Goal: Transaction & Acquisition: Subscribe to service/newsletter

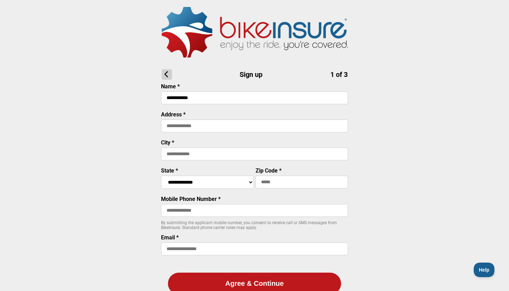
type input "**********"
select select "****"
type input "*****"
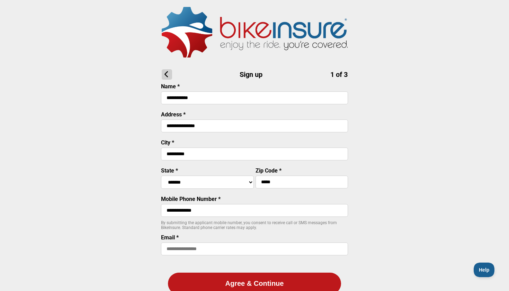
type input "**********"
click at [246, 283] on button "Agree & Continue" at bounding box center [254, 284] width 173 height 22
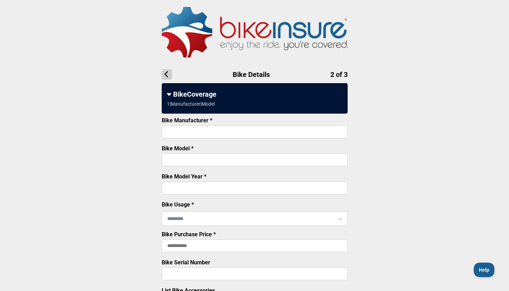
click at [238, 130] on input "Bike Manufacturer *" at bounding box center [255, 131] width 186 height 13
drag, startPoint x: 258, startPoint y: 125, endPoint x: 151, endPoint y: 126, distance: 106.6
click at [151, 126] on main "Bike Details 2 of 3 BikeCoverage 1 | Manufacturer | Model Bike Manufacturer * *…" at bounding box center [254, 253] width 509 height 507
drag, startPoint x: 198, startPoint y: 136, endPoint x: 153, endPoint y: 136, distance: 45.4
click at [153, 136] on main "Bike Details 2 of 3 BikeCoverage 1 | Manufacturer | Model Bike Manufacturer * *…" at bounding box center [254, 253] width 509 height 507
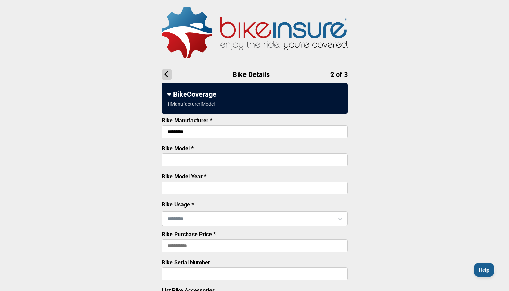
drag, startPoint x: 189, startPoint y: 134, endPoint x: 158, endPoint y: 134, distance: 31.2
click at [158, 134] on main "Bike Details 2 of 3 BikeCoverage 1 | Manufacturer | Model Bike Manufacturer * *…" at bounding box center [254, 253] width 509 height 507
type input "********"
click at [191, 158] on input "Bike Model *" at bounding box center [255, 159] width 186 height 13
paste input "*********"
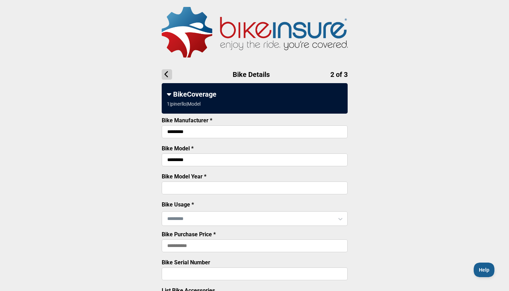
type input "*********"
click at [194, 194] on input "Bike Model Year *" at bounding box center [255, 187] width 186 height 13
type input "****"
click at [188, 226] on input "text" at bounding box center [254, 218] width 185 height 15
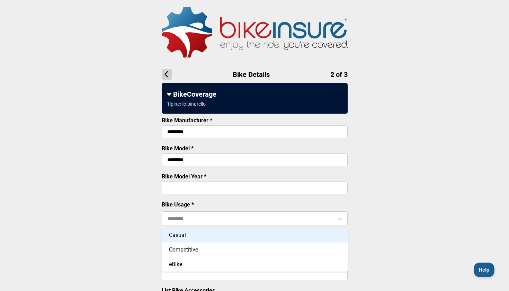
click at [195, 235] on div "Casual" at bounding box center [255, 235] width 186 height 15
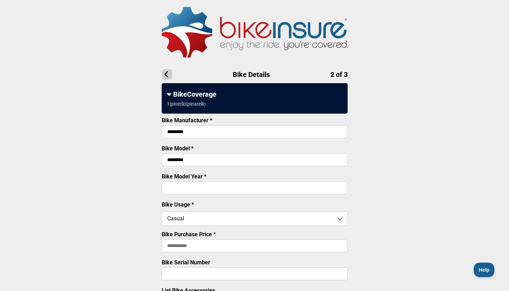
click at [200, 248] on input "Bike Purchase Price *" at bounding box center [255, 245] width 186 height 13
type input "******"
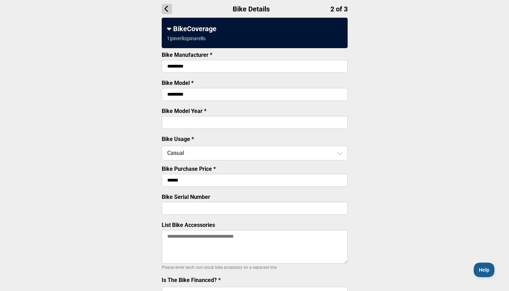
scroll to position [71, 0]
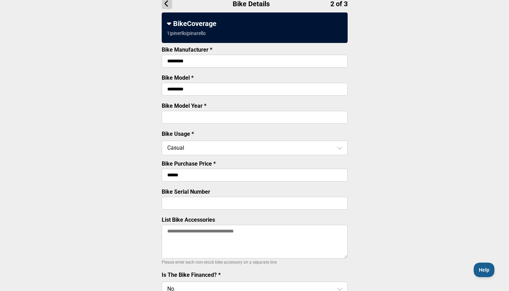
click at [212, 211] on div "Bike Serial Number" at bounding box center [255, 199] width 186 height 23
click at [212, 209] on input "Bike Serial Number" at bounding box center [255, 203] width 186 height 13
click at [204, 246] on textarea "List Bike Accessories" at bounding box center [255, 242] width 186 height 34
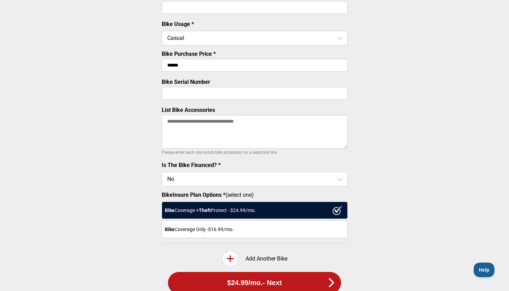
scroll to position [182, 0]
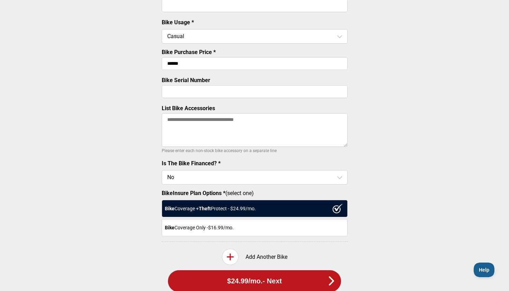
click at [226, 235] on div "Bike Coverage Only - $16.99 /mo." at bounding box center [255, 227] width 186 height 17
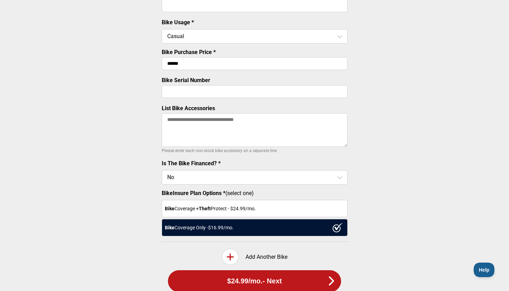
click at [293, 217] on div "Bike Coverage + Theft Protect - $ 24.99 /mo." at bounding box center [255, 208] width 186 height 17
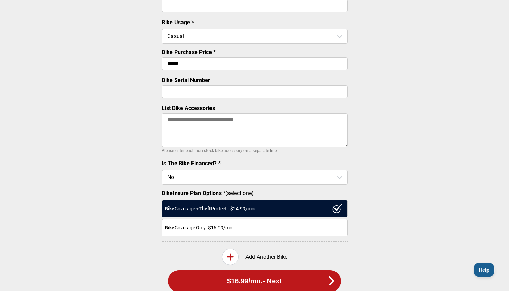
click at [289, 240] on ul "Bike Manufacturer * ******** Bike Model * ********* Bike Model Year * **** Bike…" at bounding box center [255, 86] width 186 height 310
click at [291, 230] on div "Bike Coverage Only - $16.99 /mo." at bounding box center [255, 227] width 186 height 17
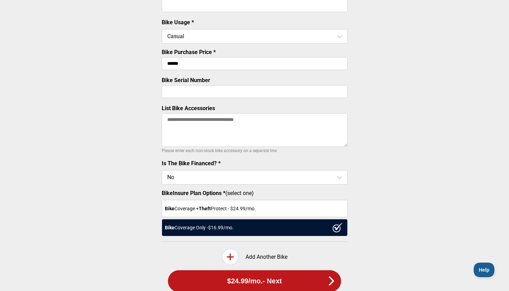
click at [293, 210] on div "Bike Coverage + Theft Protect - $ 24.99 /mo." at bounding box center [255, 208] width 186 height 17
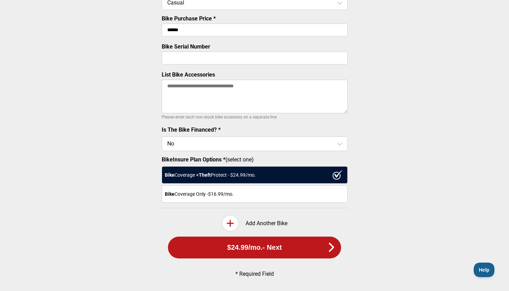
scroll to position [219, 0]
click at [299, 193] on div "Bike Coverage Only - $16.99 /mo." at bounding box center [255, 193] width 186 height 17
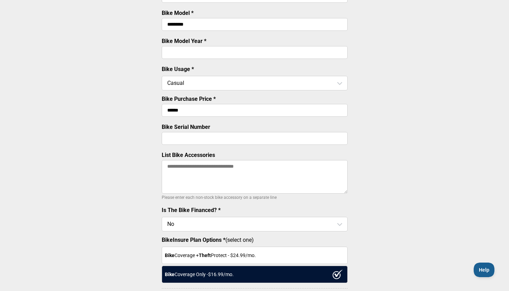
scroll to position [191, 0]
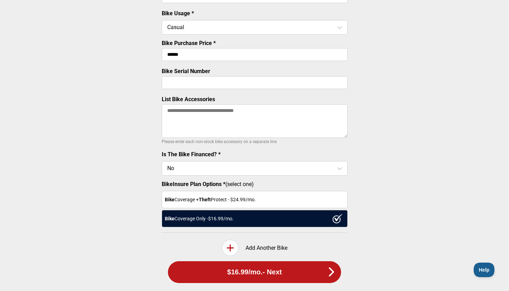
click at [292, 133] on textarea "List Bike Accessories" at bounding box center [255, 121] width 186 height 34
click at [301, 206] on div "Bike Coverage + Theft Protect - $ 24.99 /mo." at bounding box center [255, 199] width 186 height 17
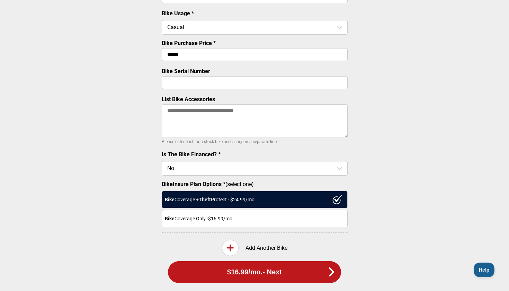
click at [301, 175] on input "text" at bounding box center [254, 168] width 185 height 15
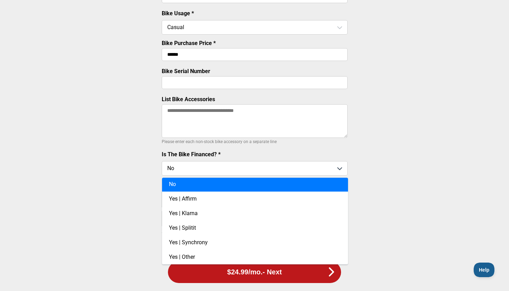
scroll to position [1, 0]
click at [312, 151] on ul "Bike Manufacturer * ******** Bike Model * ********* Bike Model Year * **** Bike…" at bounding box center [255, 77] width 186 height 310
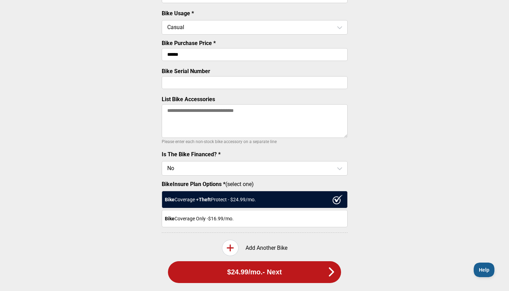
click at [271, 125] on textarea "List Bike Accessories" at bounding box center [255, 121] width 186 height 34
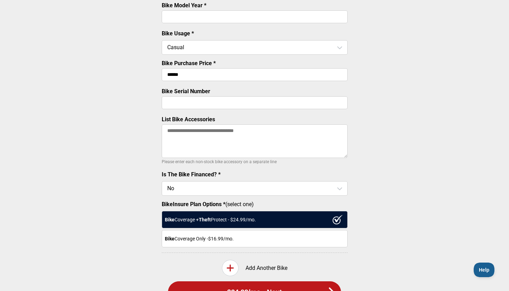
scroll to position [167, 0]
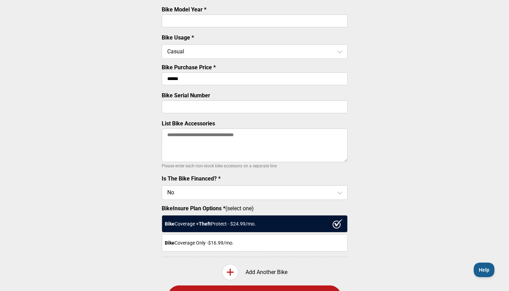
click at [264, 142] on textarea "List Bike Accessories" at bounding box center [255, 145] width 186 height 34
click at [213, 156] on textarea "List Bike Accessories" at bounding box center [255, 145] width 186 height 34
paste textarea "**********"
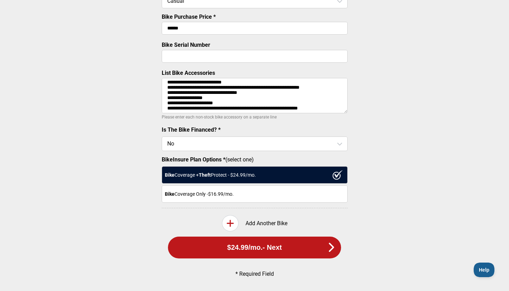
scroll to position [219, 0]
type textarea "**********"
click at [224, 191] on div "Bike Coverage Only - $16.99 /mo." at bounding box center [255, 193] width 186 height 17
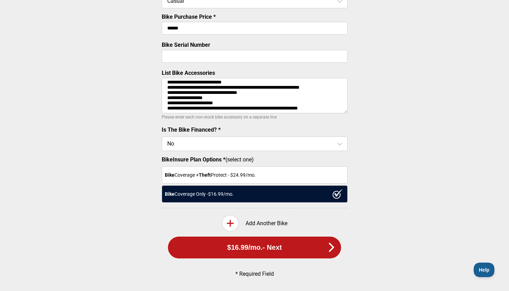
click at [231, 175] on div "Bike Coverage + Theft Protect - $ 24.99 /mo." at bounding box center [255, 174] width 186 height 17
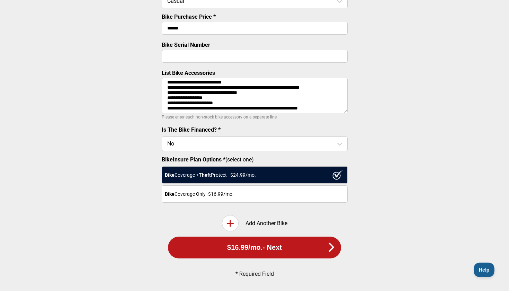
click at [227, 196] on div "Bike Coverage Only - $16.99 /mo." at bounding box center [255, 193] width 186 height 17
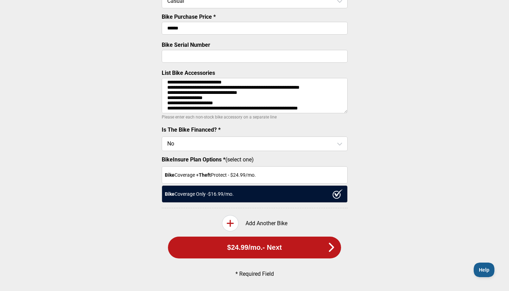
click at [232, 177] on div "Bike Coverage + Theft Protect - $ 24.99 /mo." at bounding box center [255, 174] width 186 height 17
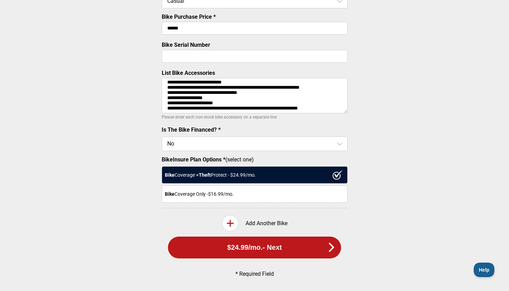
click at [240, 249] on button "$24.99 /mo. - Next" at bounding box center [254, 247] width 173 height 22
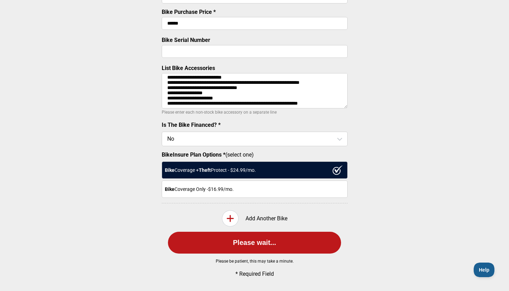
scroll to position [224, 0]
click at [267, 245] on button "Please wait..." at bounding box center [254, 243] width 173 height 22
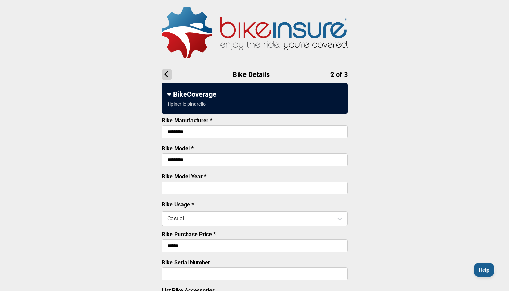
scroll to position [0, 0]
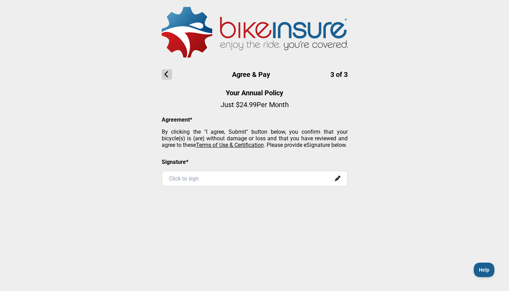
click at [312, 186] on div "Click to sign" at bounding box center [255, 179] width 186 height 16
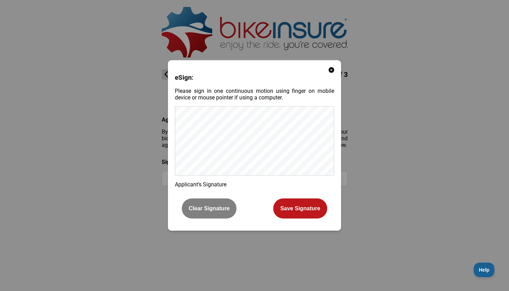
click at [332, 73] on div "eSign: Please sign in one continuous motion using finger on mobile device or mo…" at bounding box center [254, 145] width 173 height 170
click at [332, 67] on icon at bounding box center [332, 70] width 6 height 6
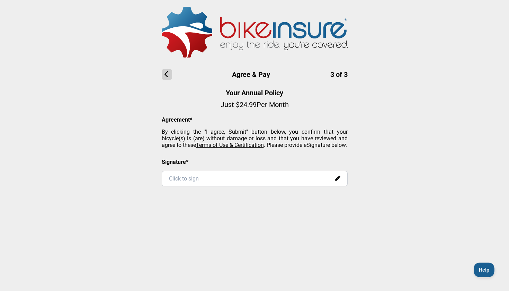
click at [164, 72] on icon at bounding box center [167, 74] width 10 height 10
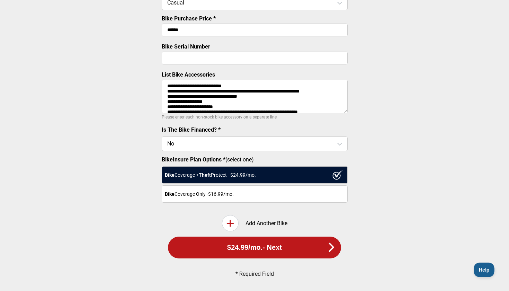
scroll to position [219, 0]
click at [238, 251] on button "$24.99 /mo. - Next" at bounding box center [254, 247] width 173 height 22
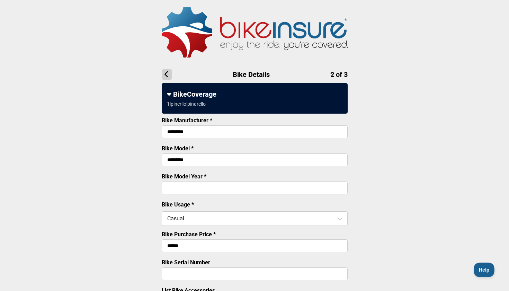
scroll to position [0, 0]
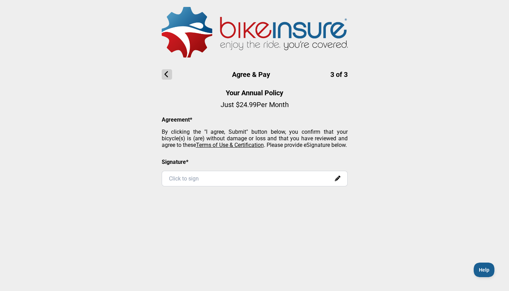
click at [167, 71] on icon at bounding box center [167, 74] width 10 height 10
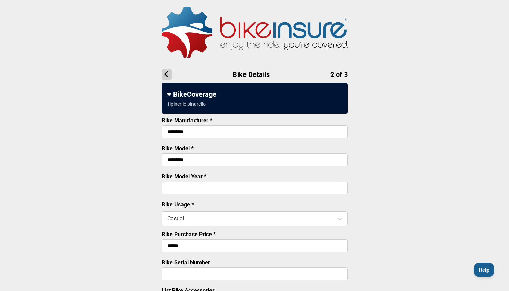
click at [162, 71] on icon at bounding box center [167, 74] width 10 height 10
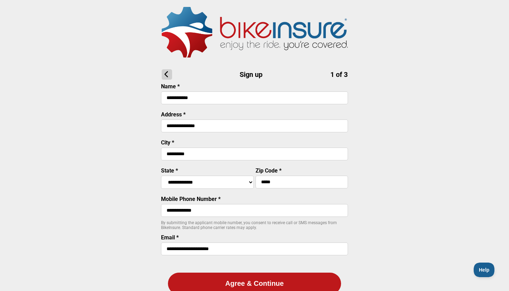
click at [162, 71] on icon at bounding box center [167, 74] width 10 height 10
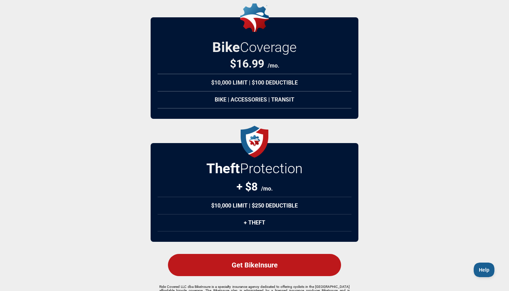
scroll to position [59, 0]
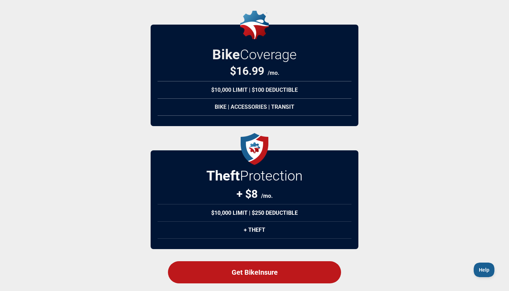
click at [185, 85] on div "$10,000 Limit | $100 Deductible" at bounding box center [255, 90] width 194 height 18
click at [183, 85] on div "$10,000 Limit | $100 Deductible" at bounding box center [255, 90] width 194 height 18
click at [208, 101] on div "Bike | Accessories | Transit" at bounding box center [255, 106] width 194 height 17
click at [253, 267] on div "Get BikeInsure" at bounding box center [254, 272] width 173 height 22
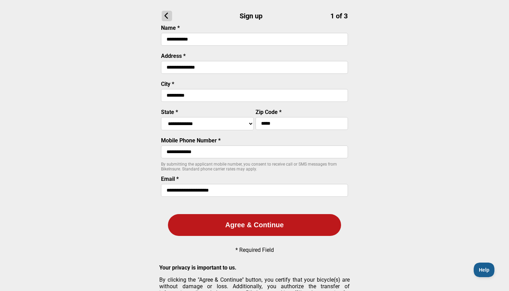
click at [258, 223] on button "Agree & Continue" at bounding box center [254, 225] width 173 height 22
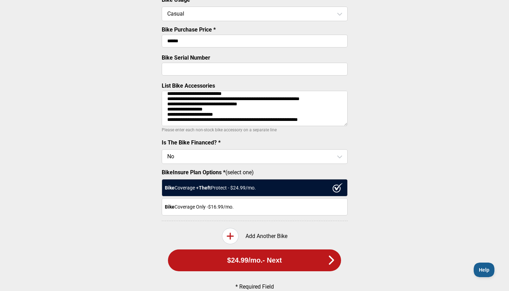
scroll to position [205, 0]
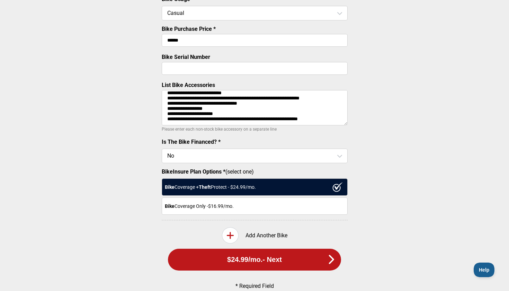
click at [335, 122] on textarea "**********" at bounding box center [255, 107] width 186 height 35
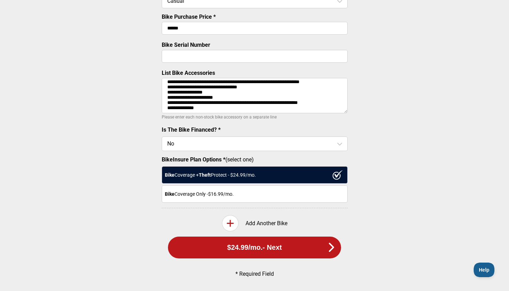
scroll to position [219, 0]
type textarea "**********"
click at [207, 240] on button "$24.99 /mo. - Next" at bounding box center [254, 247] width 173 height 22
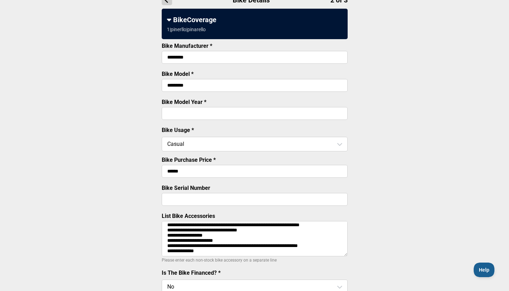
scroll to position [64, 0]
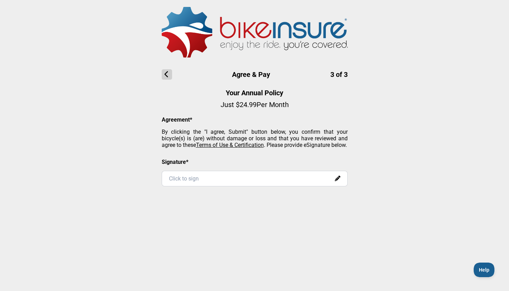
click at [209, 186] on div "Click to sign" at bounding box center [255, 179] width 186 height 16
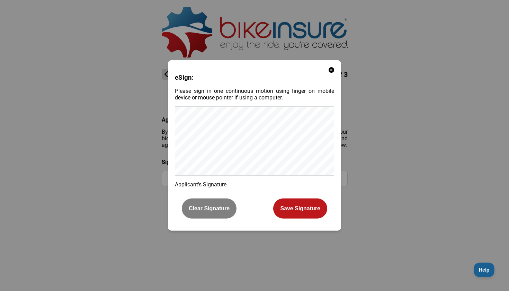
click at [335, 68] on div "eSign: Please sign in one continuous motion using finger on mobile device or mo…" at bounding box center [254, 145] width 173 height 170
click at [329, 68] on icon at bounding box center [332, 70] width 6 height 6
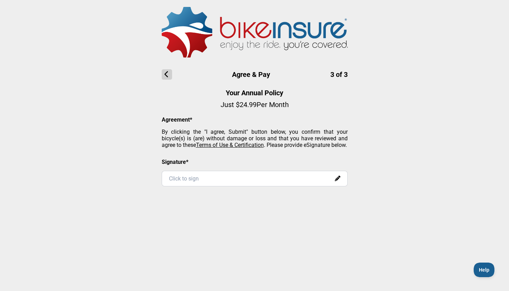
click at [159, 79] on main "Agree & Pay 3 of 3 Your Annual Policy Just $ 24.99 Per Month Agreement* By clic…" at bounding box center [254, 130] width 509 height 260
click at [163, 77] on icon at bounding box center [167, 74] width 10 height 10
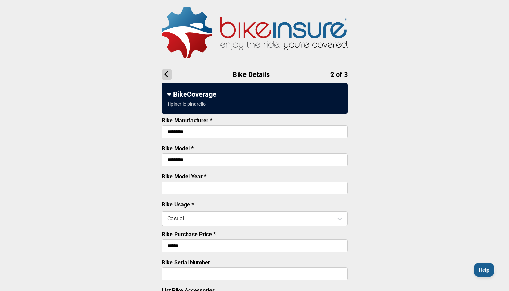
click at [183, 97] on div "BikeCoverage" at bounding box center [255, 94] width 176 height 8
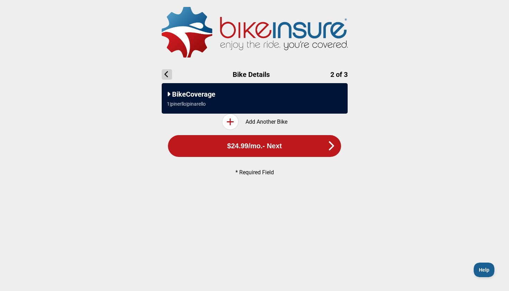
click at [171, 96] on div "BikeCoverage" at bounding box center [255, 94] width 176 height 8
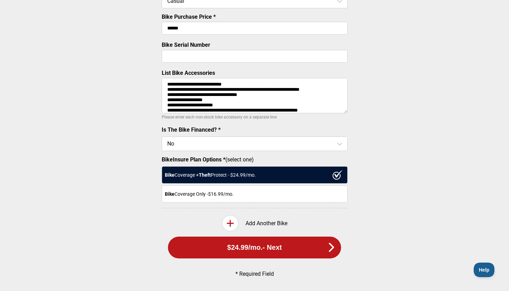
scroll to position [6, 0]
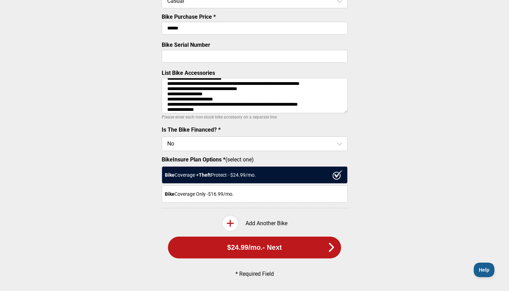
click at [217, 93] on textarea "**********" at bounding box center [255, 95] width 186 height 35
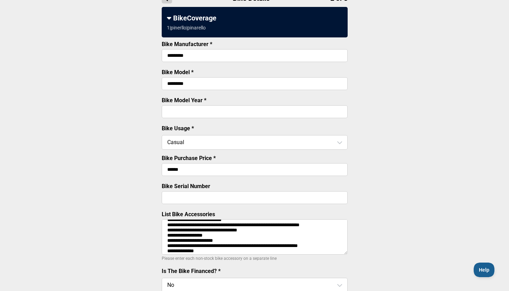
scroll to position [67, 0]
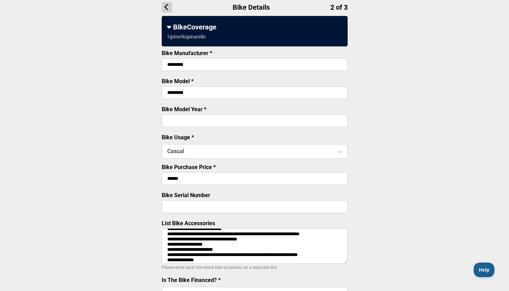
type textarea "**********"
click at [102, 166] on main "**********" at bounding box center [254, 187] width 509 height 508
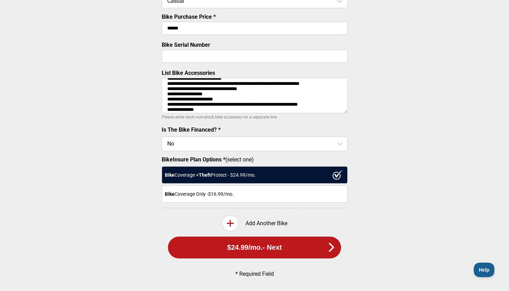
scroll to position [219, 0]
click at [206, 251] on button "$24.99 /mo. - Next" at bounding box center [254, 247] width 173 height 22
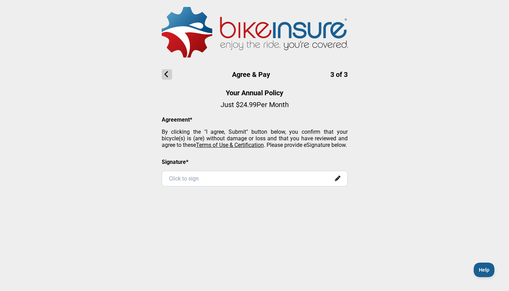
click at [224, 195] on main "Agree & Pay 3 of 3 Your Annual Policy Just $ 24.99 Per Month Agreement* By clic…" at bounding box center [254, 130] width 509 height 260
click at [224, 186] on div "Click to sign" at bounding box center [255, 179] width 186 height 16
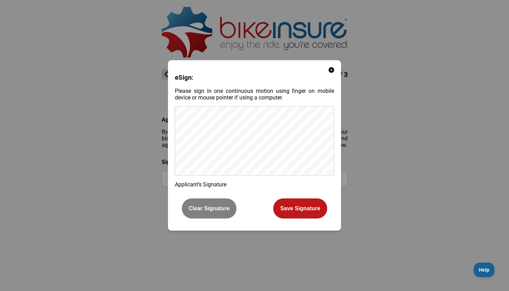
click at [271, 182] on div "eSign: Please sign in one continuous motion using finger on mobile device or mo…" at bounding box center [254, 145] width 173 height 170
click at [303, 205] on button "Save Signature" at bounding box center [300, 208] width 54 height 20
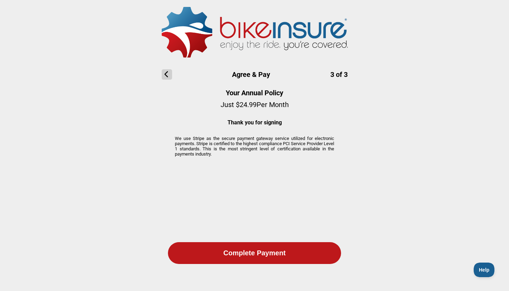
drag, startPoint x: 357, startPoint y: 43, endPoint x: 177, endPoint y: 33, distance: 180.0
click at [177, 33] on main "Agree & Pay 3 of 3 Your Annual Policy Just $ 24.99 Per Month Thank you for sign…" at bounding box center [254, 138] width 509 height 276
click at [364, 64] on main "Agree & Pay 3 of 3 Your Annual Policy Just $ 24.99 Per Month Thank you for sign…" at bounding box center [254, 138] width 509 height 276
click at [169, 75] on icon at bounding box center [167, 74] width 10 height 10
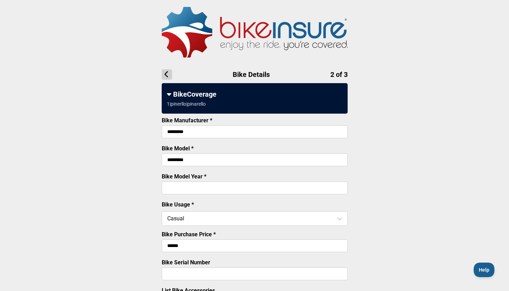
click at [169, 75] on icon at bounding box center [167, 74] width 10 height 10
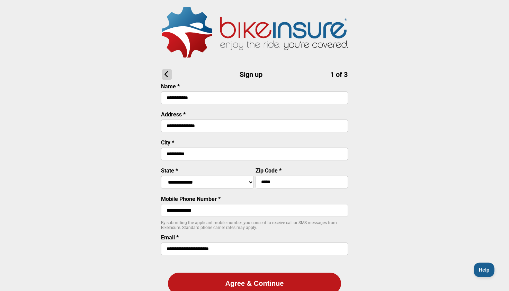
click at [169, 75] on icon at bounding box center [167, 74] width 10 height 10
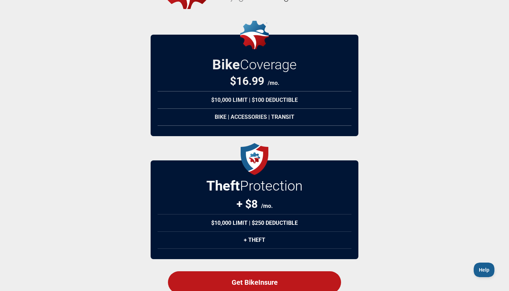
scroll to position [49, 0]
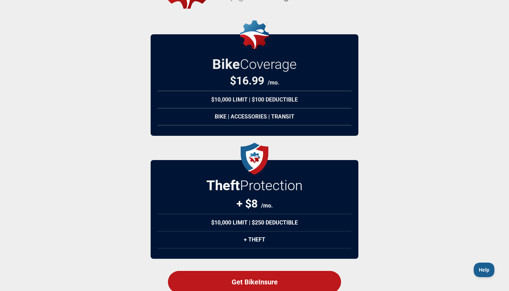
click at [190, 217] on div "$10,000 Limit | $250 Deductible" at bounding box center [255, 223] width 194 height 18
click at [223, 218] on div "$10,000 Limit | $250 Deductible" at bounding box center [255, 223] width 194 height 18
click at [260, 216] on div "$10,000 Limit | $250 Deductible" at bounding box center [255, 223] width 194 height 18
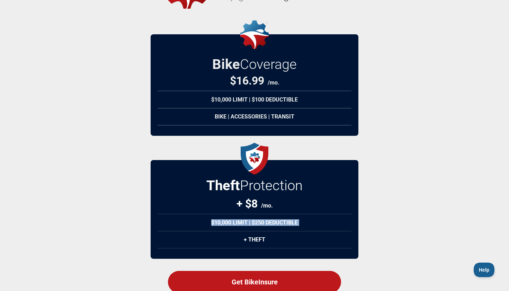
click at [260, 216] on div "$10,000 Limit | $250 Deductible" at bounding box center [255, 223] width 194 height 18
click at [249, 198] on div "+ $8 /mo." at bounding box center [254, 203] width 36 height 13
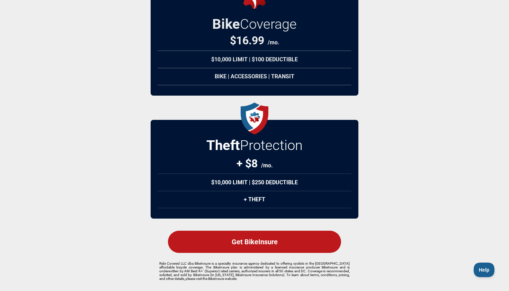
scroll to position [89, 0]
click at [265, 246] on div "Get BikeInsure" at bounding box center [254, 242] width 173 height 22
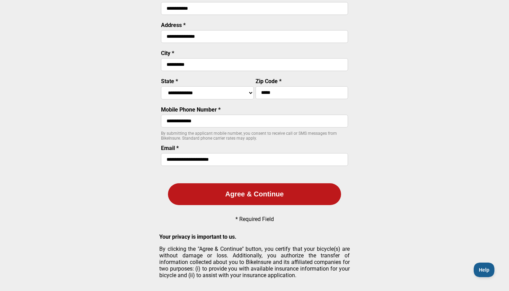
scroll to position [91, 0]
click at [277, 194] on button "Agree & Continue" at bounding box center [254, 194] width 173 height 22
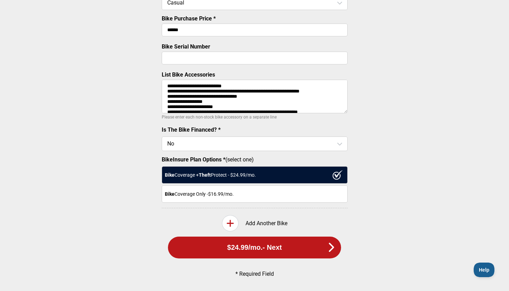
scroll to position [219, 0]
click at [250, 193] on div "Bike Coverage Only - $16.99 /mo." at bounding box center [255, 193] width 186 height 17
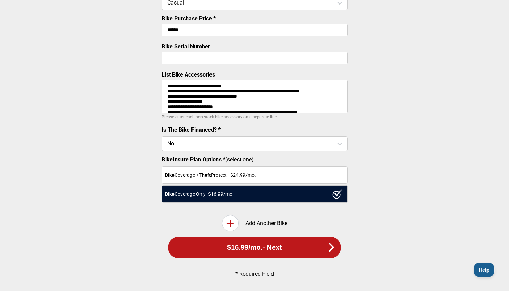
click at [267, 173] on div "Bike Coverage + Theft Protect - $ 24.99 /mo." at bounding box center [255, 174] width 186 height 17
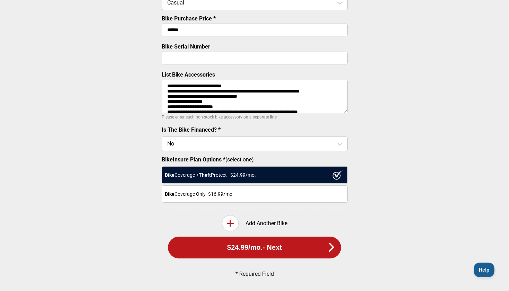
click at [264, 190] on div "Bike Coverage Only - $16.99 /mo." at bounding box center [255, 193] width 186 height 17
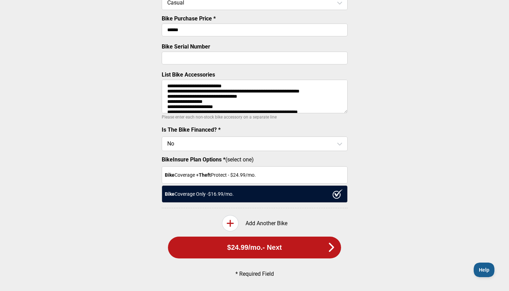
click at [265, 174] on div "Bike Coverage + Theft Protect - $ 24.99 /mo." at bounding box center [255, 174] width 186 height 17
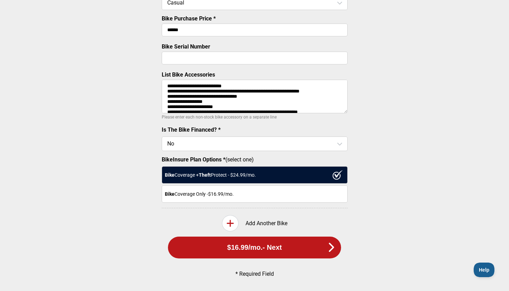
click at [259, 202] on div "Bike Coverage Only - $16.99 /mo." at bounding box center [255, 193] width 186 height 17
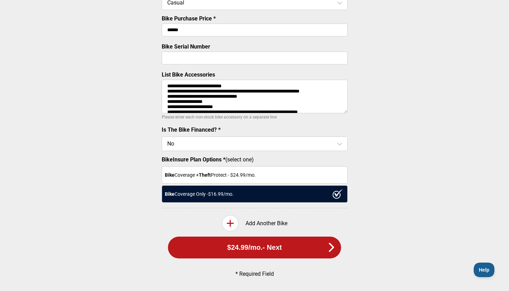
click at [266, 180] on div "Bike Coverage + Theft Protect - $ 24.99 /mo." at bounding box center [255, 174] width 186 height 17
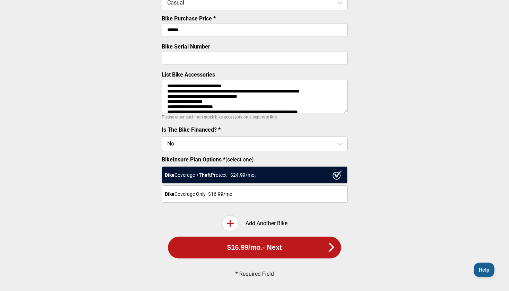
click at [261, 208] on div "**********" at bounding box center [255, 53] width 186 height 310
click at [261, 198] on div "Bike Coverage Only - $16.99 /mo." at bounding box center [255, 193] width 186 height 17
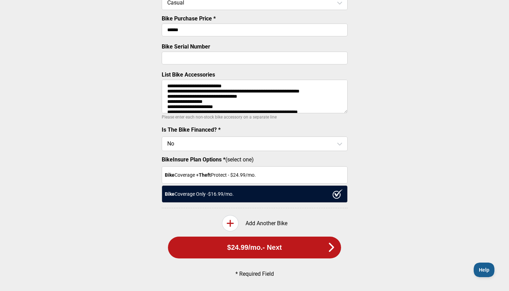
click at [269, 166] on li "BikeInsure Plan Options * (select one) Bike Coverage + Theft Protect - $ 24.99 …" at bounding box center [255, 179] width 186 height 46
click at [269, 173] on div "Bike Coverage + Theft Protect - $ 24.99 /mo." at bounding box center [255, 174] width 186 height 17
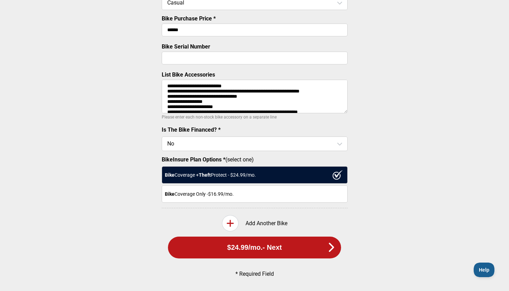
click at [264, 193] on div "Bike Coverage Only - $16.99 /mo." at bounding box center [255, 193] width 186 height 17
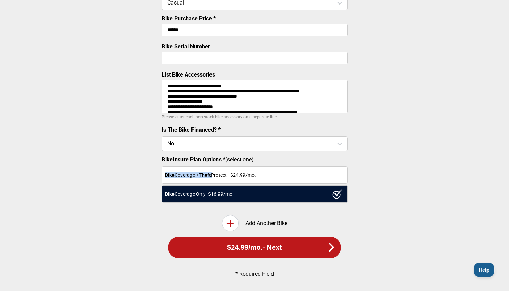
click at [266, 163] on li "BikeInsure Plan Options * (select one) Bike Coverage + Theft Protect - $ 24.99 …" at bounding box center [255, 179] width 186 height 46
click at [266, 182] on div "Bike Coverage + Theft Protect - $ 24.99 /mo." at bounding box center [255, 174] width 186 height 17
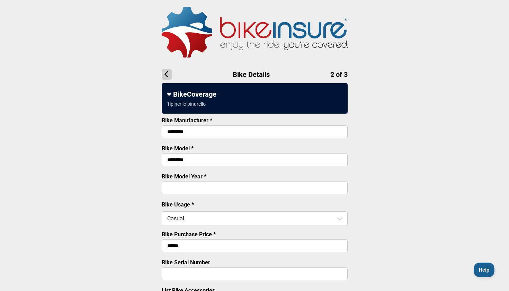
scroll to position [0, 0]
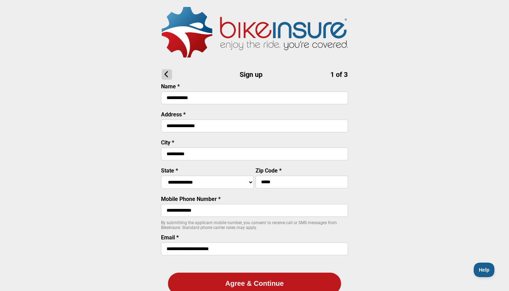
scroll to position [91, 0]
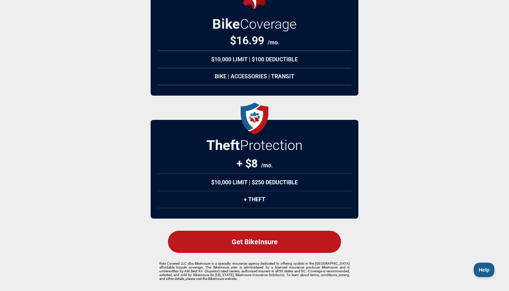
click at [241, 150] on h2 "Theft Protection" at bounding box center [254, 145] width 96 height 16
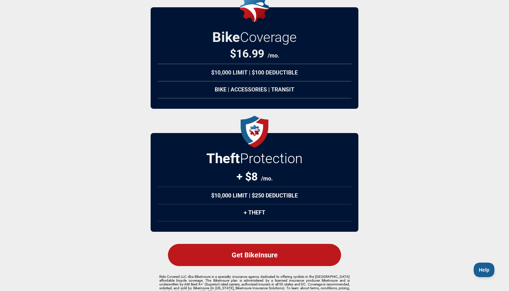
scroll to position [73, 0]
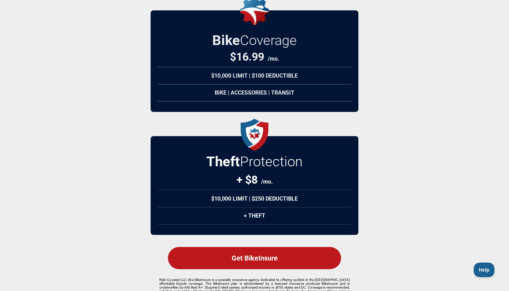
click at [258, 256] on div "Get BikeInsure" at bounding box center [254, 258] width 173 height 22
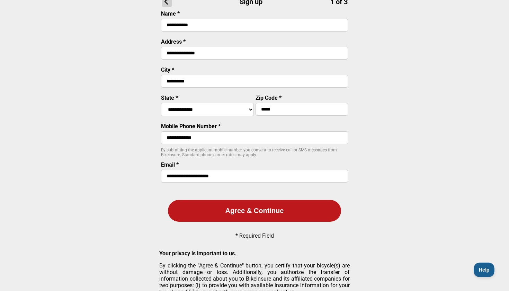
click at [259, 212] on button "Agree & Continue" at bounding box center [254, 211] width 173 height 22
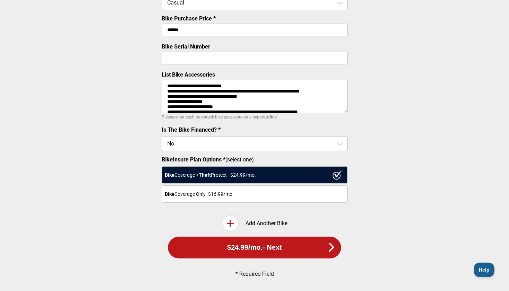
scroll to position [219, 0]
click at [282, 186] on div "Bike Coverage Only - $16.99 /mo." at bounding box center [255, 193] width 186 height 17
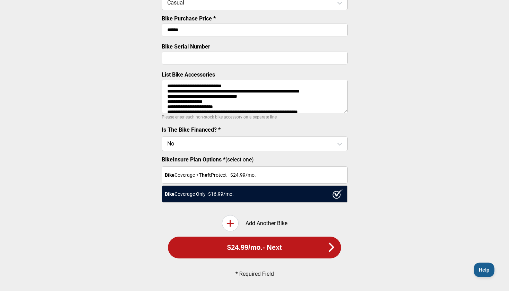
click at [284, 172] on div "Bike Coverage + Theft Protect - $ 24.99 /mo." at bounding box center [255, 174] width 186 height 17
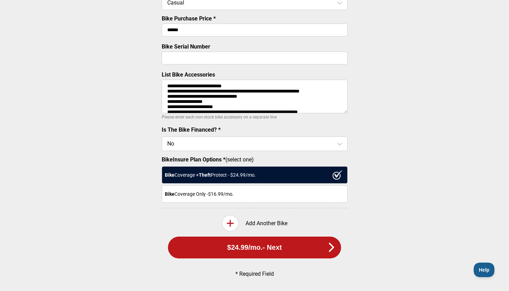
click at [284, 241] on button "$24.99 /mo. - Next" at bounding box center [254, 247] width 173 height 22
